Goal: Task Accomplishment & Management: Manage account settings

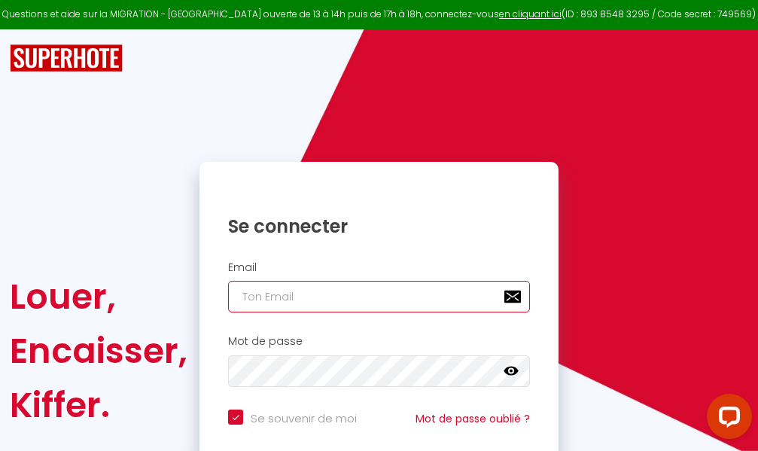
click at [425, 297] on input "email" at bounding box center [379, 297] width 302 height 32
type input "m"
checkbox input "true"
type input "ma"
checkbox input "true"
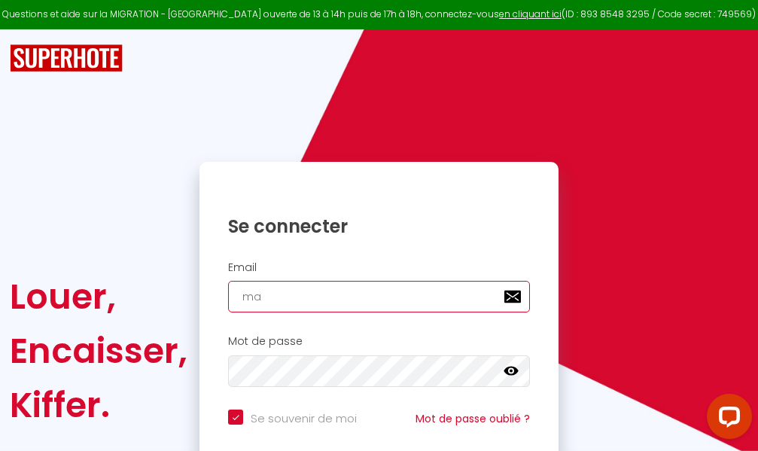
type input "mar"
checkbox input "true"
type input "marc"
checkbox input "true"
type input "marcd"
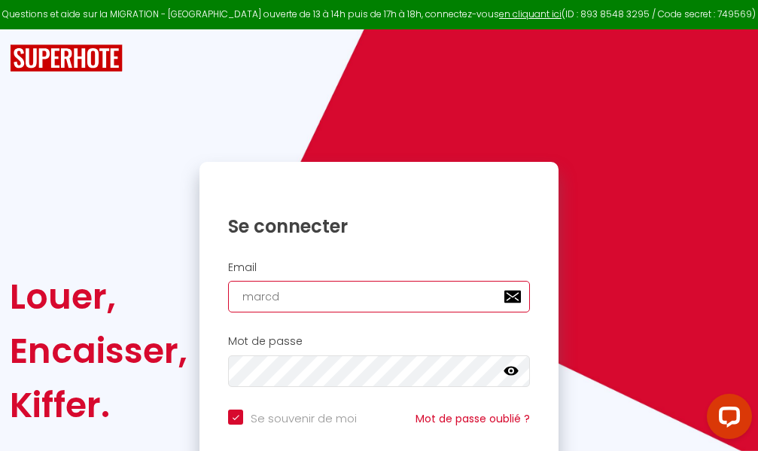
checkbox input "true"
type input "marcdp"
checkbox input "true"
type input "marcdpo"
checkbox input "true"
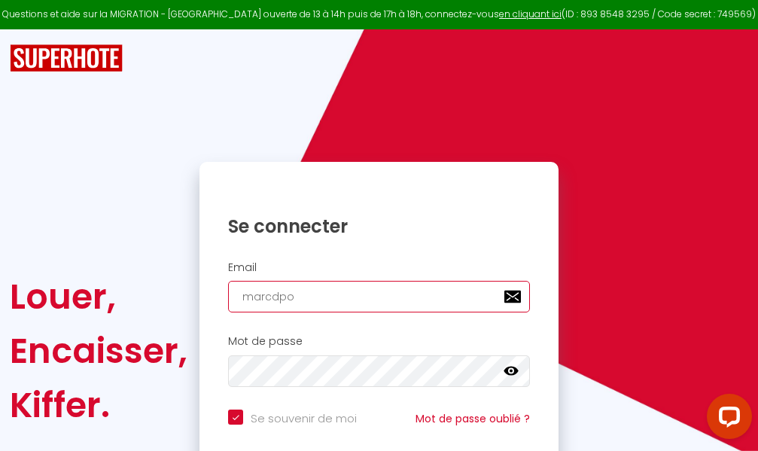
type input "marcdpoz"
checkbox input "true"
type input "marcdpoz."
checkbox input "true"
type input "marcdpoz.l"
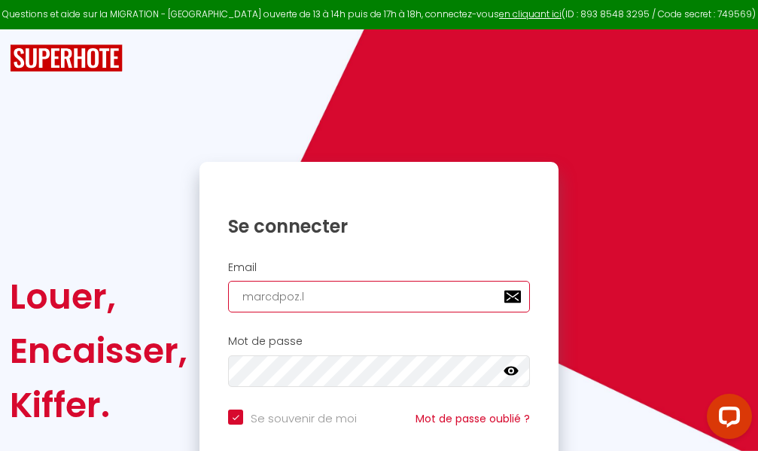
checkbox input "true"
type input "marcdpoz.lo"
checkbox input "true"
type input "marcdpoz.loc"
checkbox input "true"
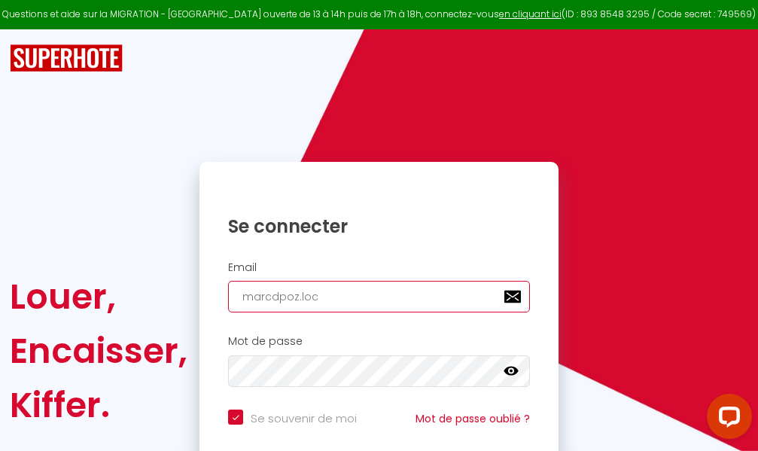
type input "marcdpoz.loca"
checkbox input "true"
type input "marcdpoz.locat"
checkbox input "true"
type input "marcdpoz.locati"
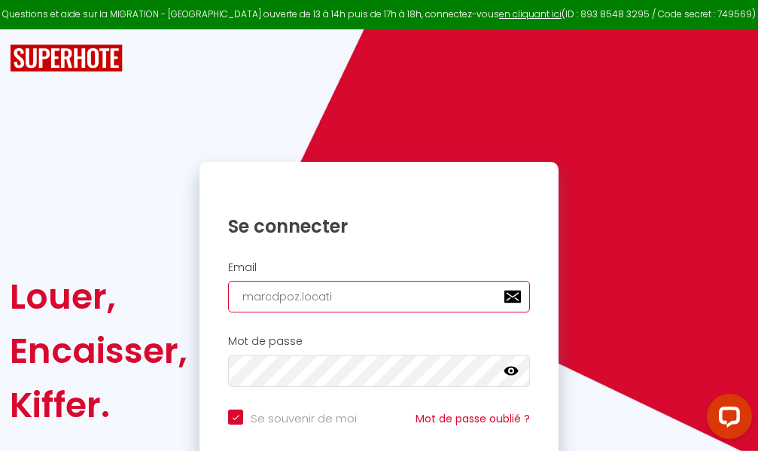
checkbox input "true"
type input "marcdpoz.locatio"
checkbox input "true"
type input "marcdpoz.location"
checkbox input "true"
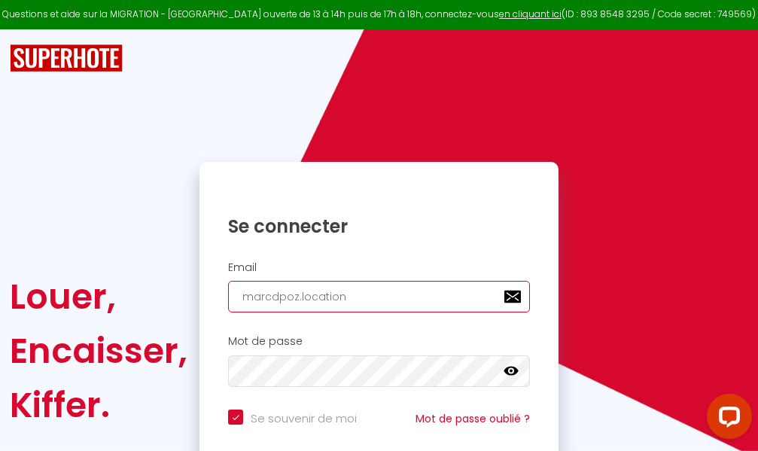
type input "marcdpoz.location@"
checkbox input "true"
type input "marcdpoz.location@g"
checkbox input "true"
type input "marcdpoz.location@gm"
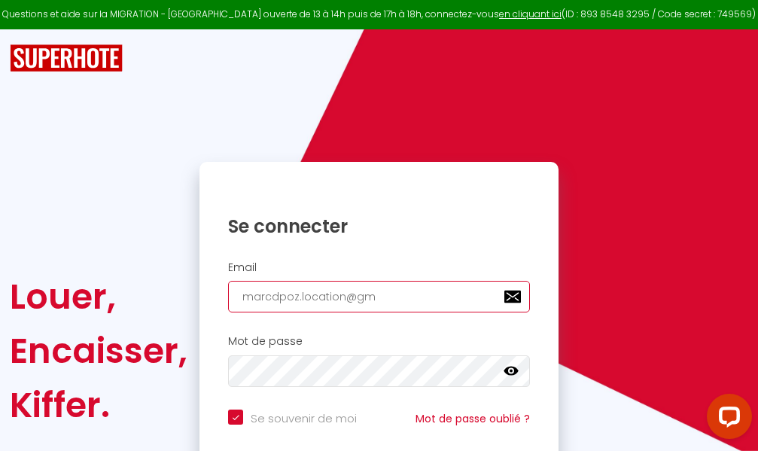
checkbox input "true"
type input "marcdpoz.location@gma"
checkbox input "true"
type input "marcdpoz.location@gmai"
checkbox input "true"
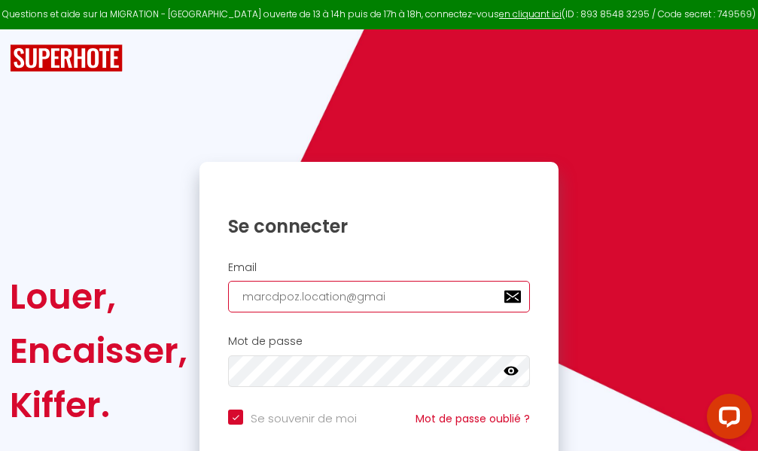
type input "[EMAIL_ADDRESS]"
checkbox input "true"
type input "[EMAIL_ADDRESS]."
checkbox input "true"
type input "marcdpoz.location@gmail.c"
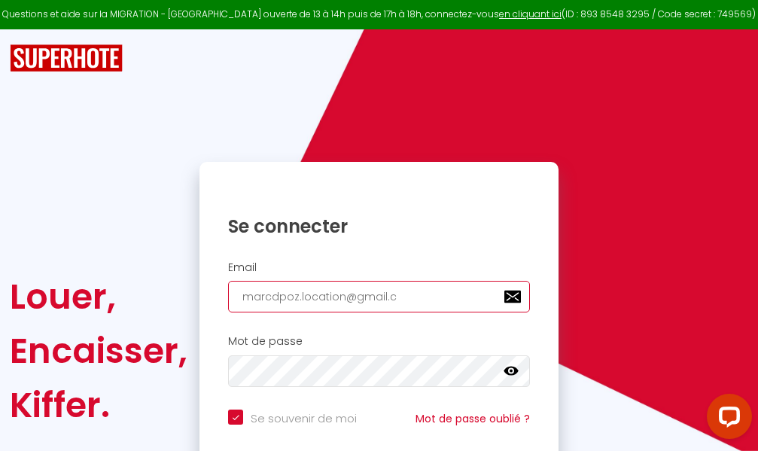
checkbox input "true"
type input "[EMAIL_ADDRESS][DOMAIN_NAME]"
checkbox input "true"
type input "[EMAIL_ADDRESS][DOMAIN_NAME]"
checkbox input "true"
